Goal: Task Accomplishment & Management: Manage account settings

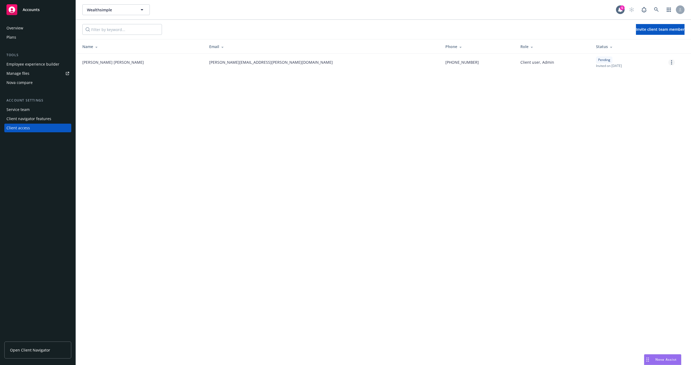
click at [671, 63] on icon "more" at bounding box center [671, 62] width 1 height 4
click at [544, 149] on div "Wealthsimple Wealthsimple 5 Invite client team member Name Email Phone Role Sta…" at bounding box center [383, 182] width 615 height 365
click at [372, 38] on link "No, thanks" at bounding box center [367, 37] width 19 height 5
click at [375, 180] on div "Wealthsimple Wealthsimple 5 Invite client team member Name Email Phone Role Sta…" at bounding box center [383, 182] width 615 height 365
drag, startPoint x: 212, startPoint y: 150, endPoint x: 195, endPoint y: 75, distance: 77.0
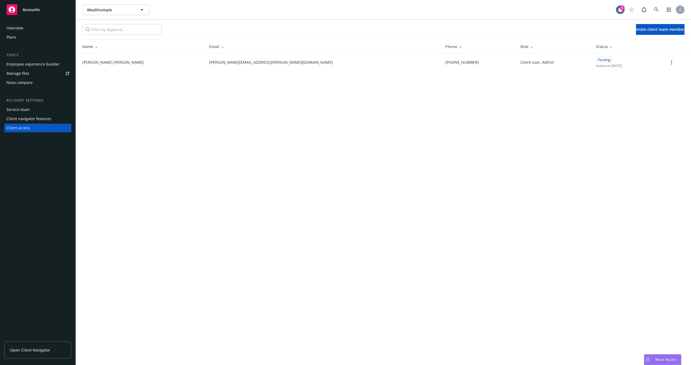
click at [212, 149] on div "Wealthsimple Wealthsimple 5 Invite client team member Name Email Phone Role Sta…" at bounding box center [383, 182] width 615 height 365
click at [251, 180] on div "Wealthsimple Wealthsimple 5 Invite client team member Name Email Phone Role Sta…" at bounding box center [383, 182] width 615 height 365
